Goal: Task Accomplishment & Management: Manage account settings

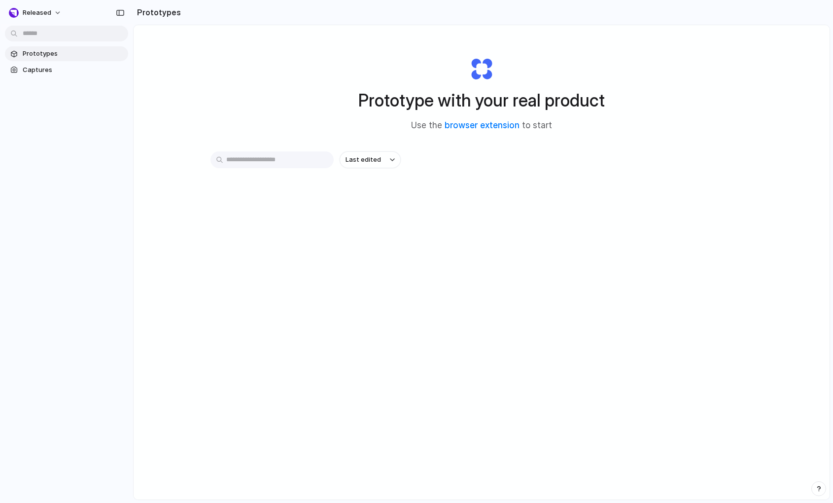
click at [50, 59] on link "Prototypes" at bounding box center [66, 53] width 123 height 15
click at [50, 67] on span "Captures" at bounding box center [74, 70] width 102 height 10
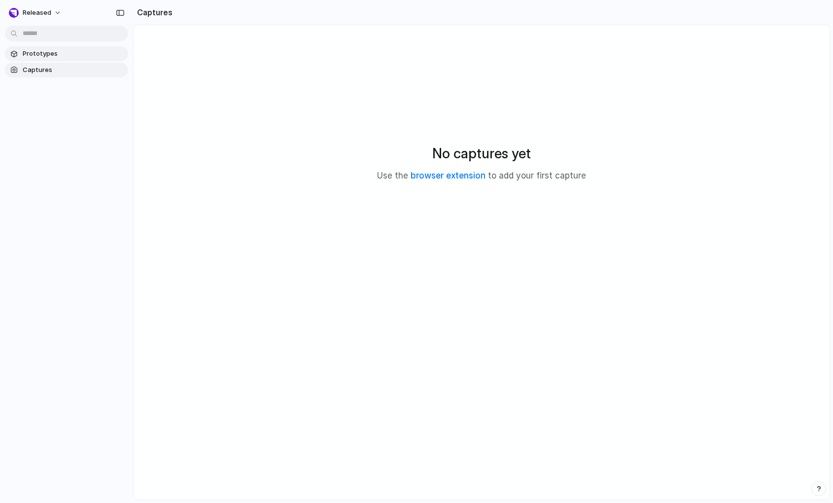
click at [55, 56] on span "Prototypes" at bounding box center [74, 54] width 102 height 10
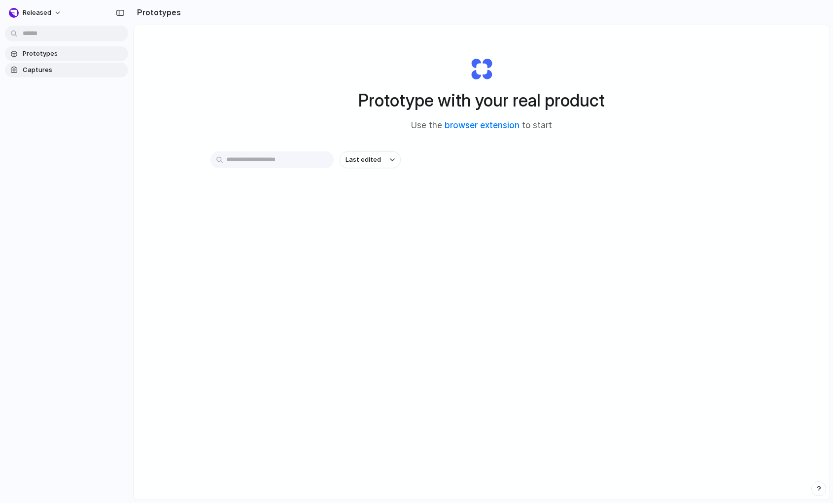
click at [52, 63] on link "Captures" at bounding box center [66, 70] width 123 height 15
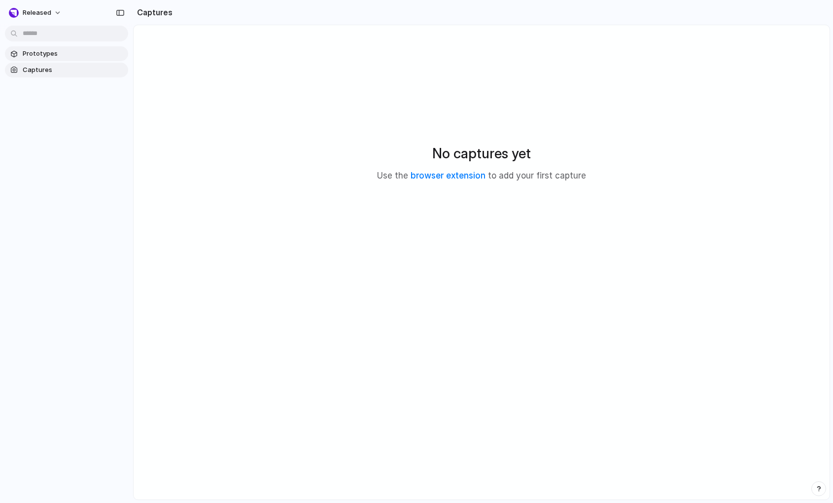
click at [54, 55] on span "Prototypes" at bounding box center [74, 54] width 102 height 10
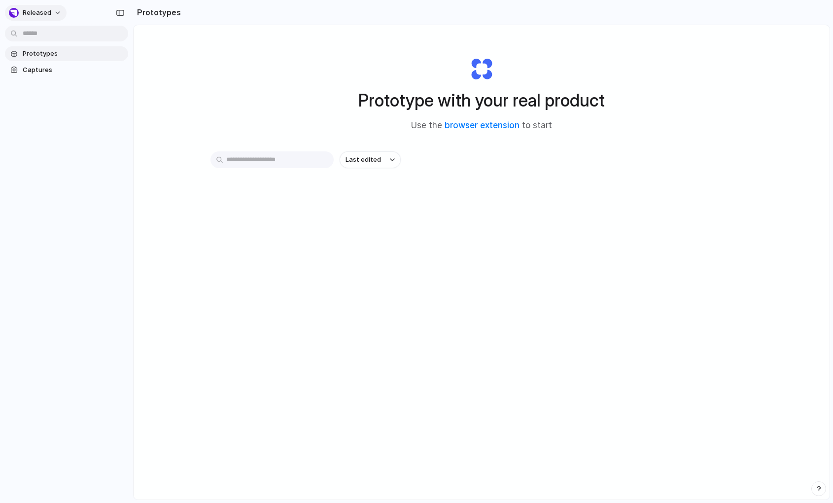
click at [54, 16] on button "Released" at bounding box center [36, 13] width 62 height 16
click at [54, 16] on div "Settings Invite members Change theme Sign out" at bounding box center [416, 251] width 833 height 503
click at [54, 13] on button "Released" at bounding box center [36, 13] width 62 height 16
click at [121, 15] on div "Settings Invite members Change theme Sign out" at bounding box center [416, 251] width 833 height 503
click at [120, 15] on div "button" at bounding box center [120, 12] width 9 height 7
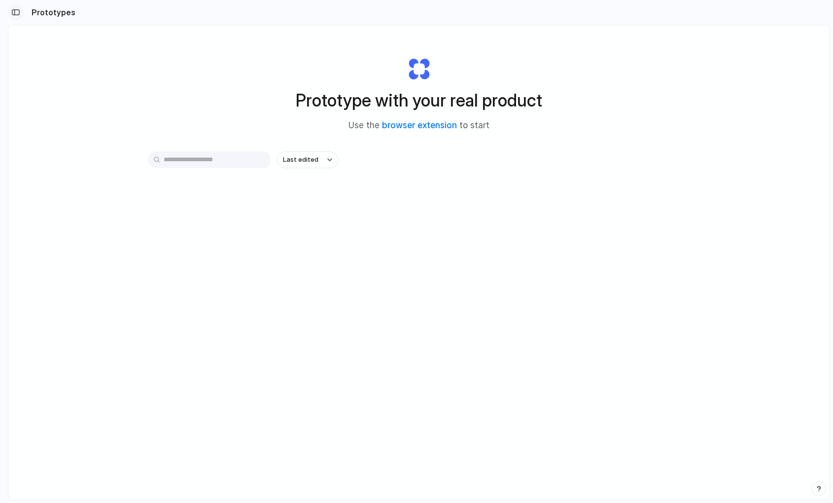
click at [20, 15] on div "button" at bounding box center [15, 12] width 9 height 7
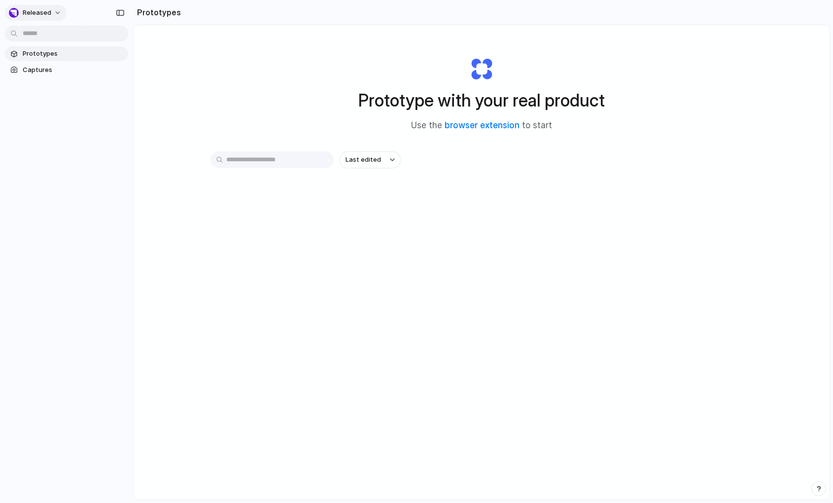
click at [55, 13] on button "Released" at bounding box center [36, 13] width 62 height 16
click at [54, 80] on li "Sign out" at bounding box center [48, 82] width 82 height 16
